Goal: Information Seeking & Learning: Learn about a topic

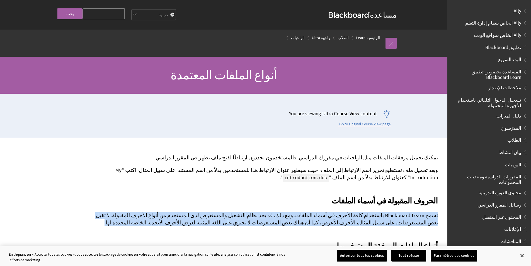
scroll to position [639, 0]
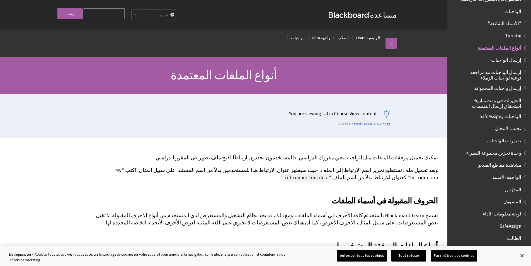
click at [208, 124] on div "You are viewing Ultra Course View content Go to Original Course View page." at bounding box center [218, 118] width 346 height 16
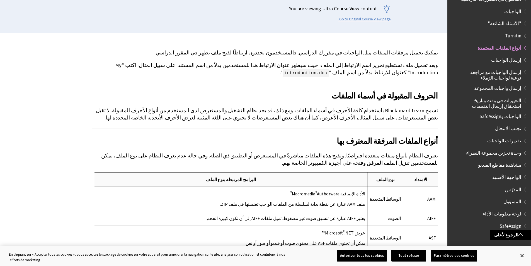
scroll to position [98, 0]
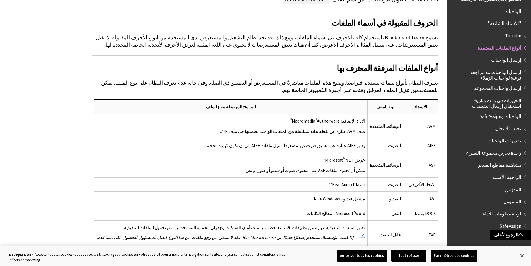
scroll to position [181, 0]
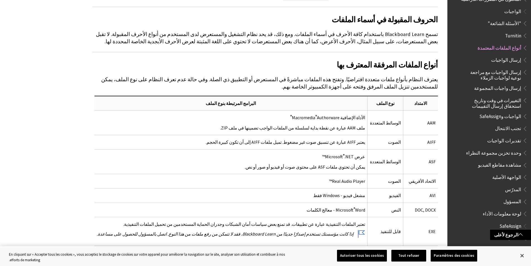
click at [431, 249] on button "Paramètres des cookies" at bounding box center [454, 255] width 47 height 12
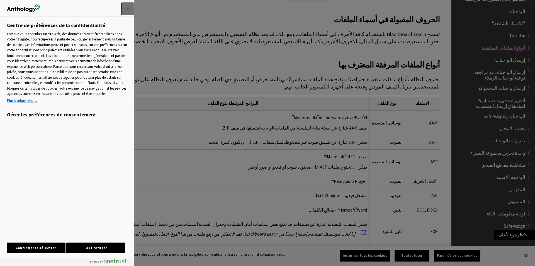
click at [127, 6] on button "Fermer" at bounding box center [128, 9] width 12 height 12
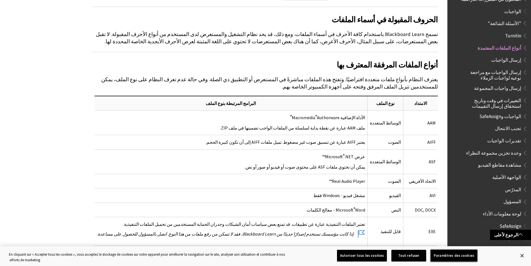
click at [431, 249] on button "Paramètres des cookies" at bounding box center [454, 255] width 47 height 12
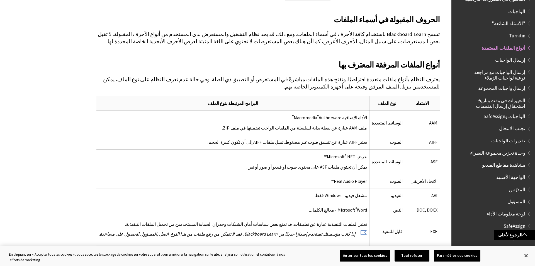
click at [0, 0] on button "Fermer" at bounding box center [0, 0] width 0 height 0
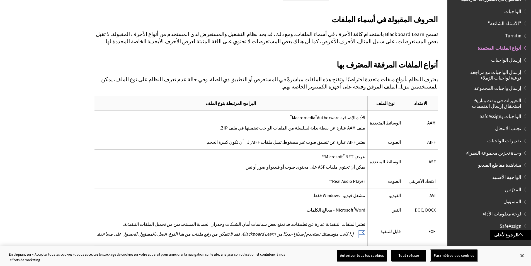
click at [431, 249] on button "Paramètres des cookies" at bounding box center [454, 255] width 47 height 12
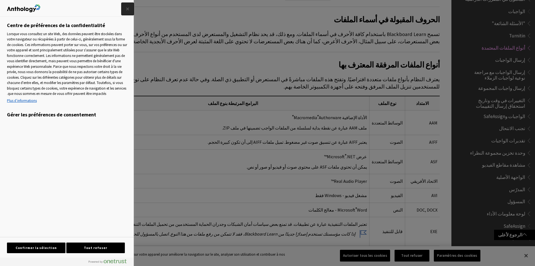
click at [122, 3] on button "Fermer" at bounding box center [128, 9] width 12 height 12
click at [431, 249] on button "Paramètres des cookies" at bounding box center [454, 255] width 47 height 12
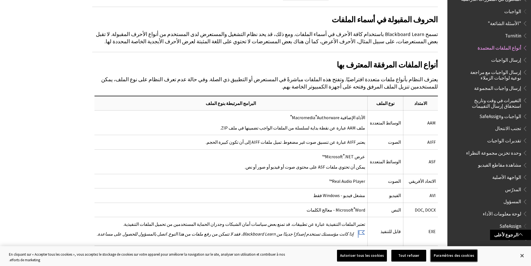
click at [431, 249] on button "Paramètres des cookies" at bounding box center [454, 255] width 47 height 12
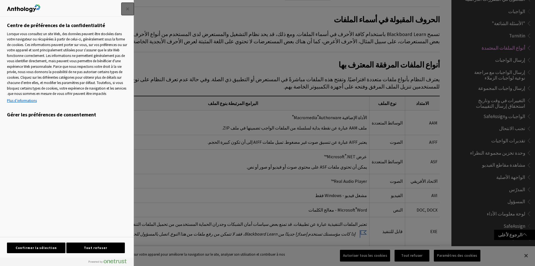
click at [128, 9] on button "Fermer" at bounding box center [128, 9] width 12 height 12
